Goal: Task Accomplishment & Management: Use online tool/utility

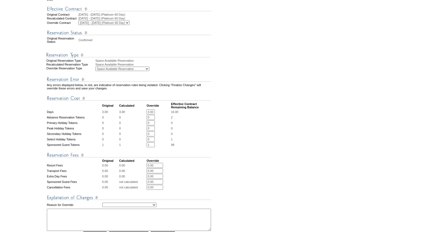
scroll to position [119, 0]
click at [156, 165] on input "0.00" at bounding box center [155, 164] width 16 height 5
type input "0"
type input "1"
type input "1590"
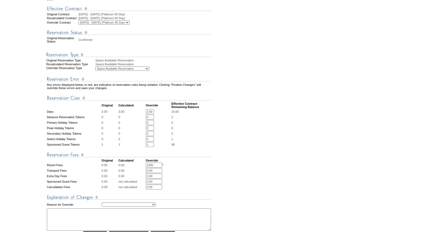
click at [144, 207] on select "Creating Continuous Stay Days Rebooked After Cancellation Editing Occupant Expe…" at bounding box center [129, 204] width 54 height 4
select select "1035"
click at [84, 222] on textarea at bounding box center [129, 219] width 164 height 22
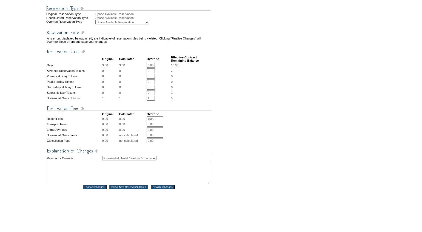
scroll to position [166, 0]
paste textarea "$5,116.59"
type textarea "Member is using 3 PD + $1590. Room and tax total: $5,116.59 -GK"
click at [166, 188] on input "Finalize Changes" at bounding box center [163, 186] width 24 height 4
